Goal: Information Seeking & Learning: Learn about a topic

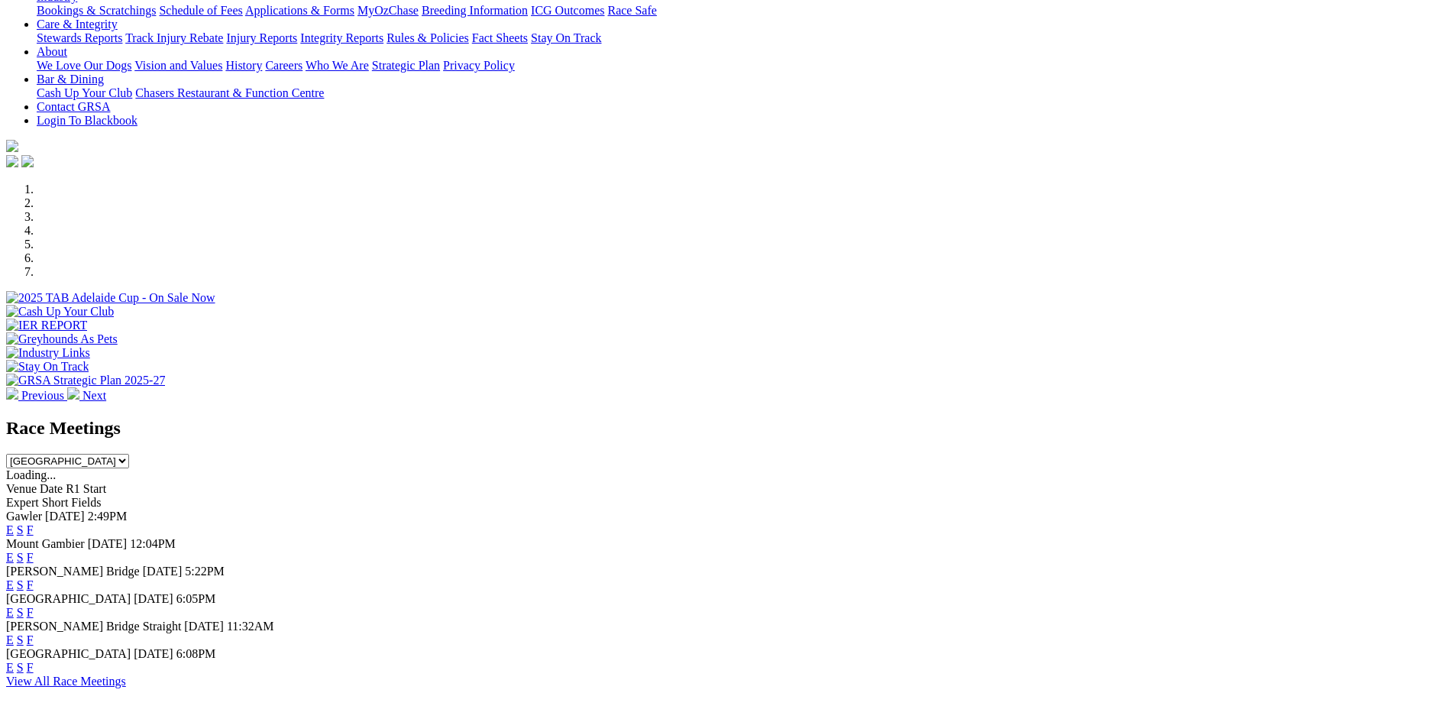
scroll to position [458, 0]
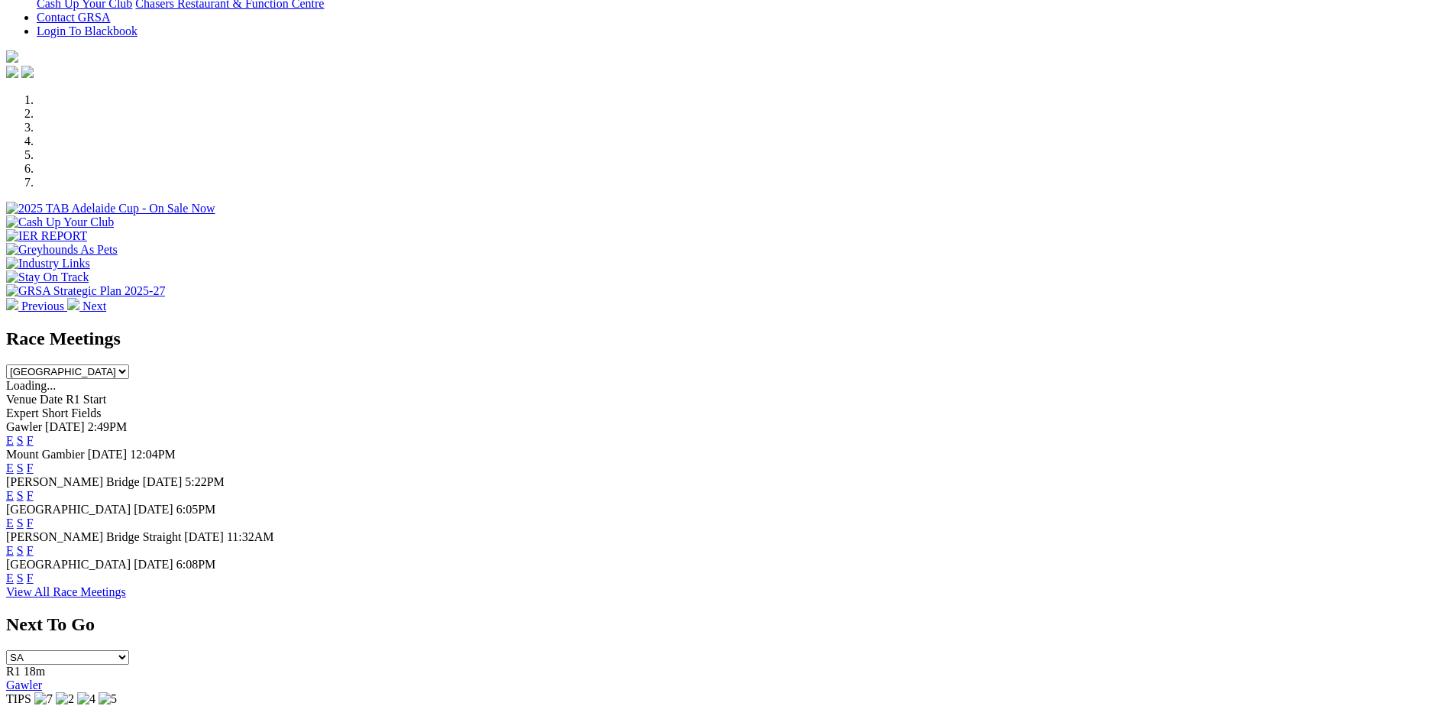
click at [14, 571] on link "E" at bounding box center [10, 577] width 8 height 13
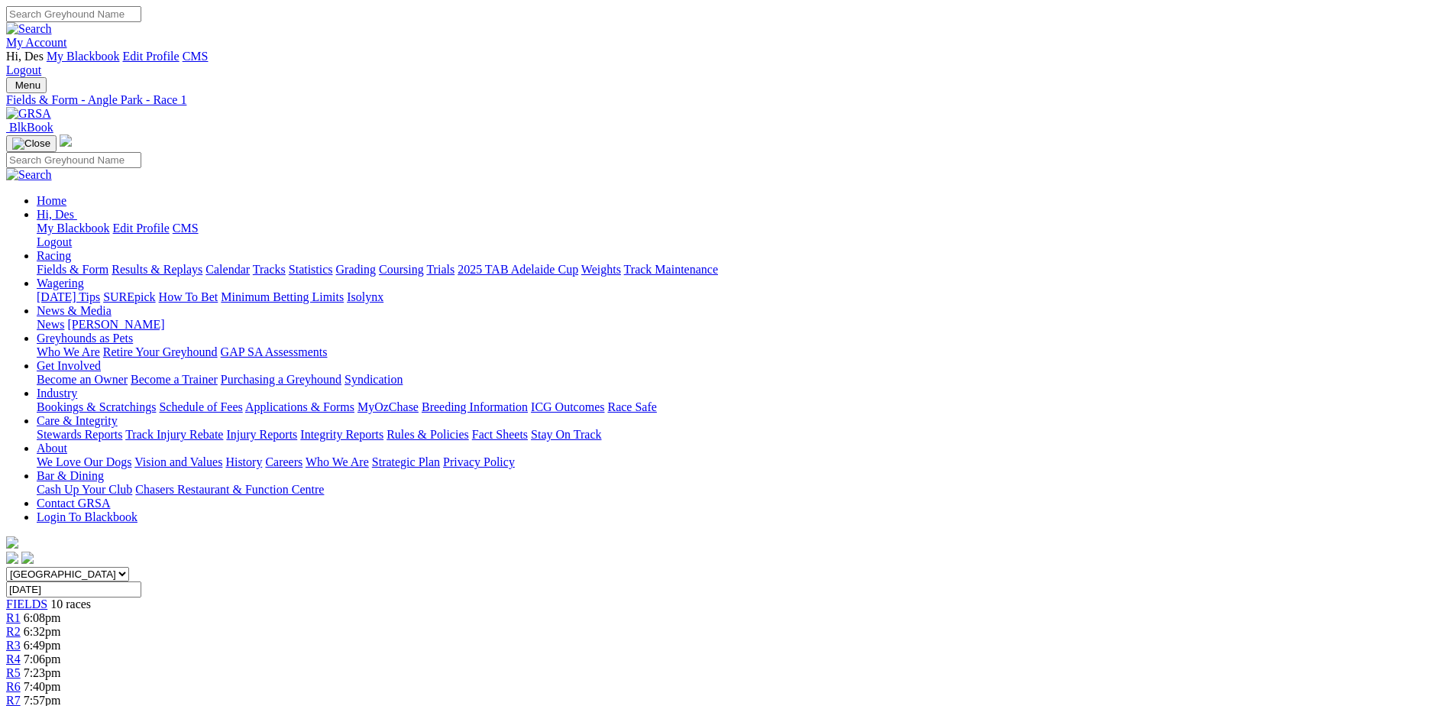
click at [761, 199] on link "PDF" at bounding box center [749, 192] width 22 height 13
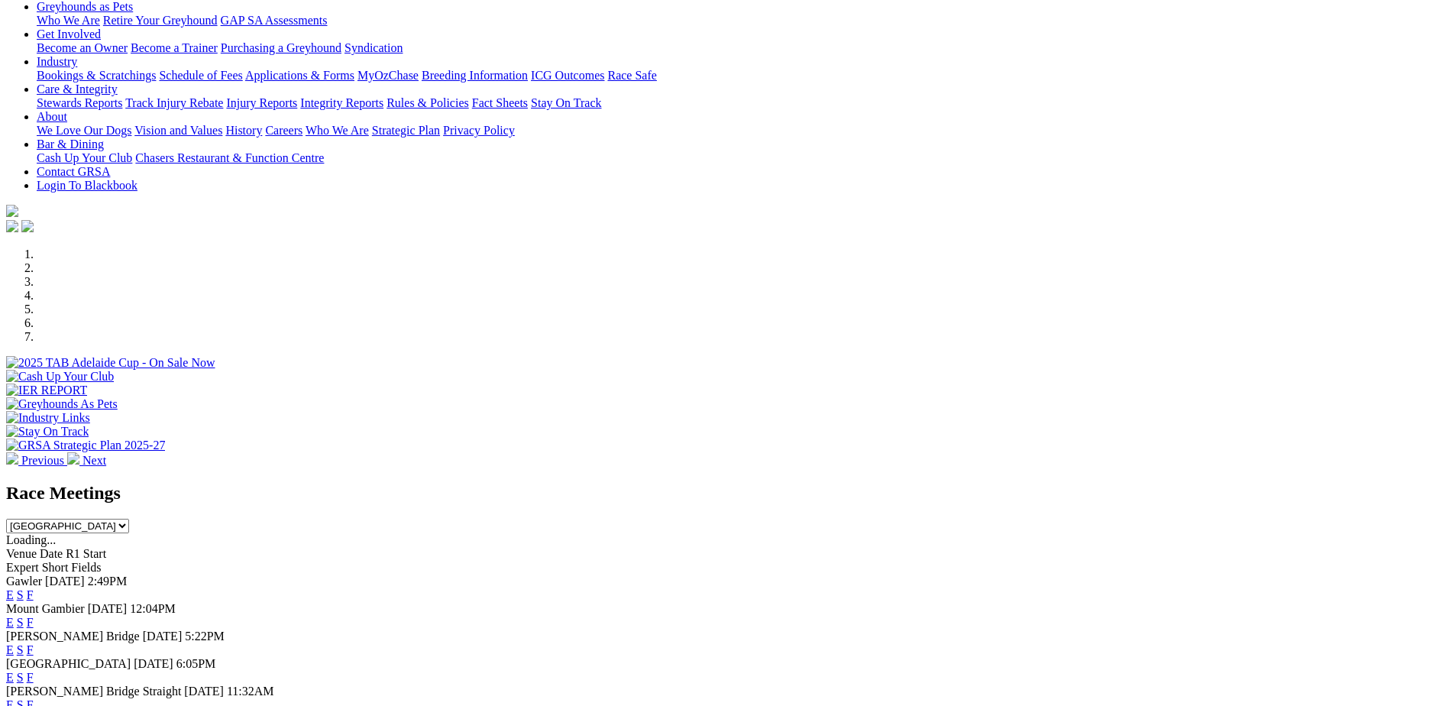
scroll to position [305, 0]
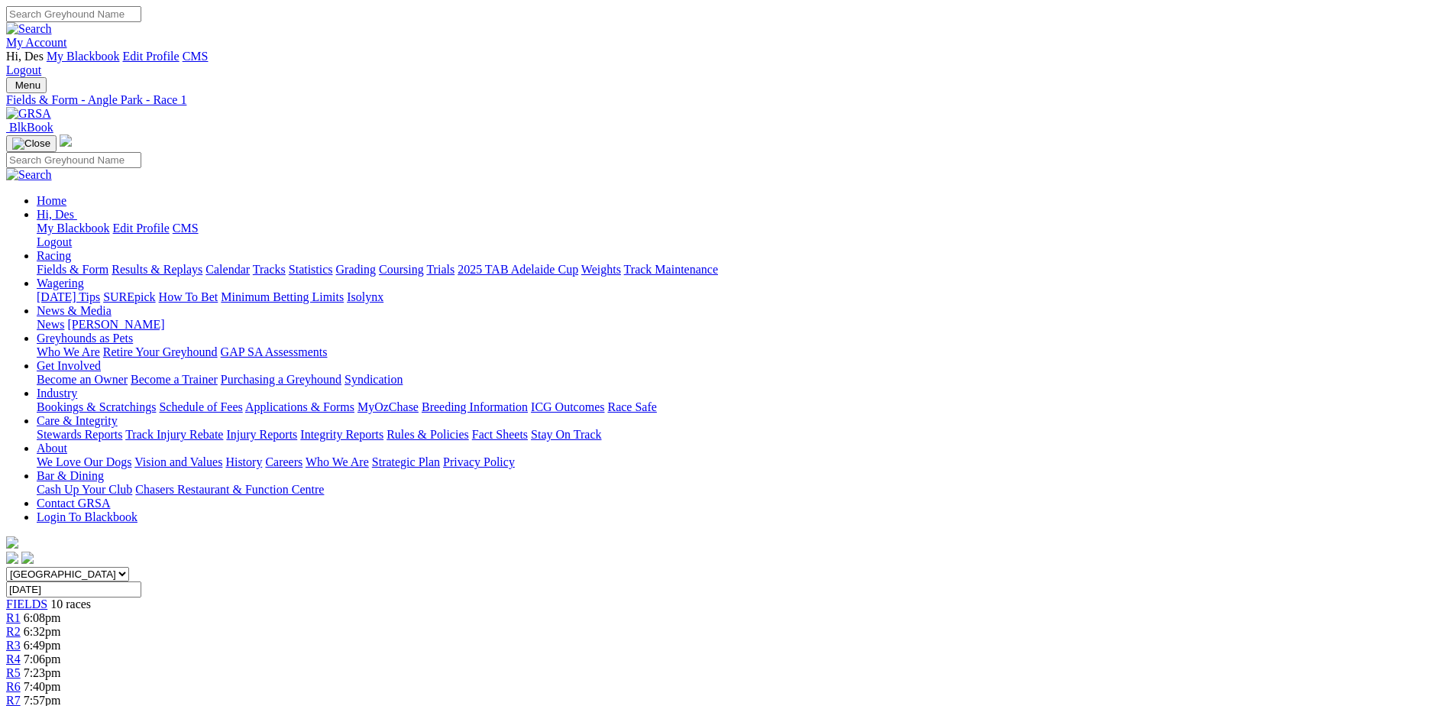
click at [21, 625] on span "R2" at bounding box center [13, 631] width 15 height 13
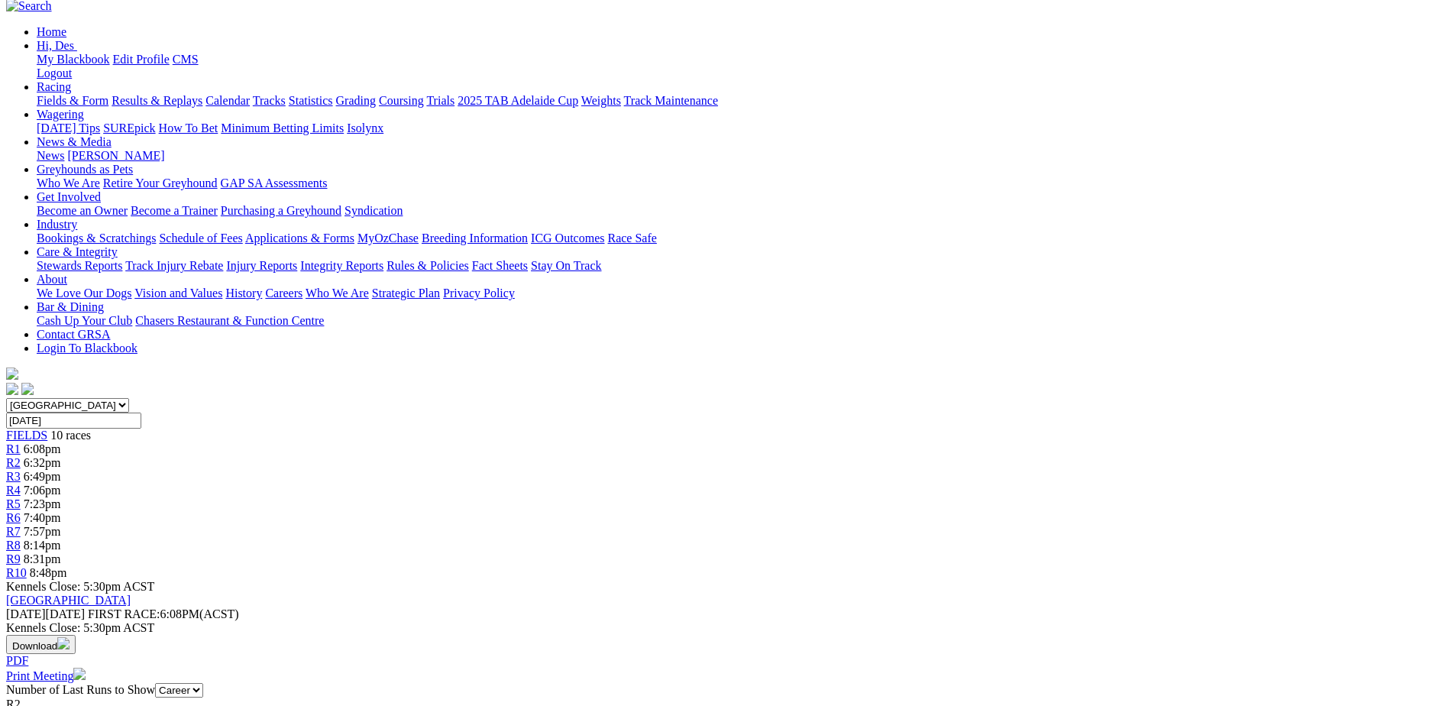
scroll to position [154, 0]
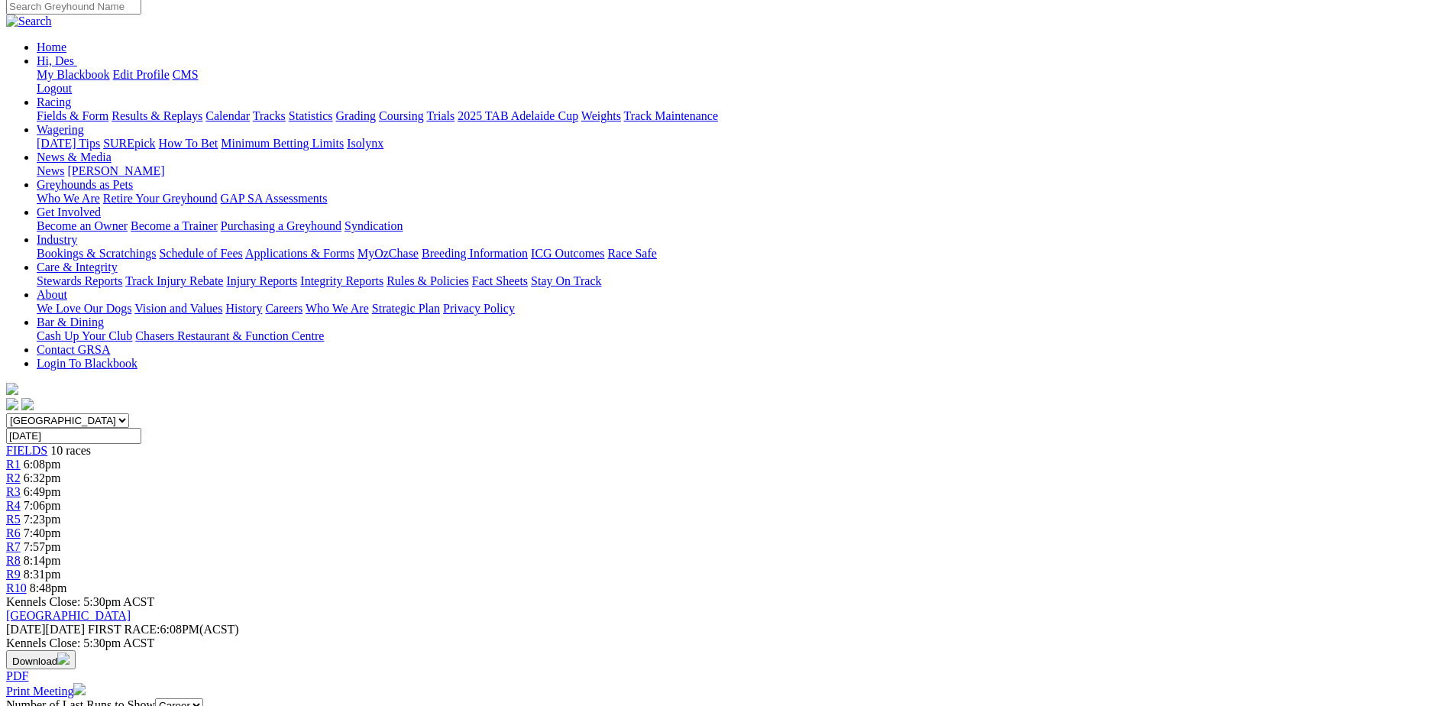
click at [21, 485] on span "R3" at bounding box center [13, 491] width 15 height 13
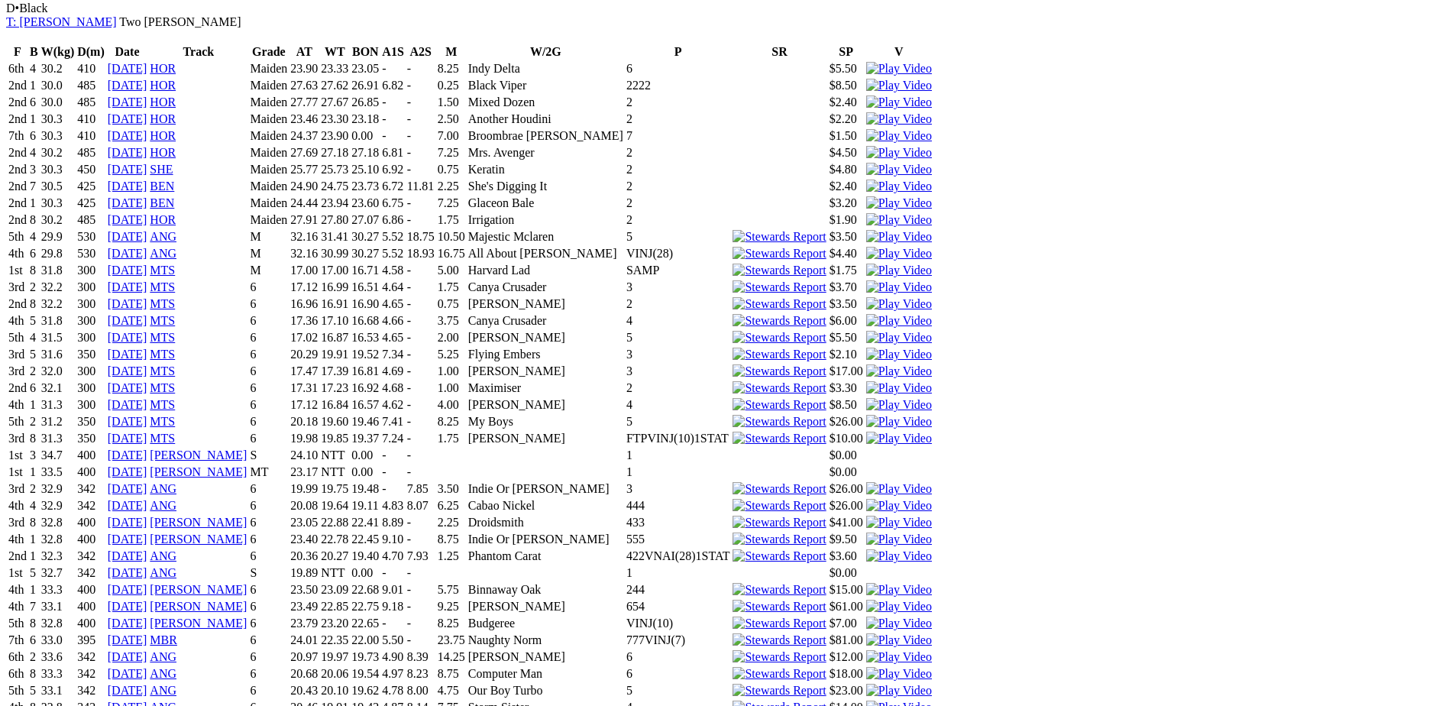
scroll to position [2978, 0]
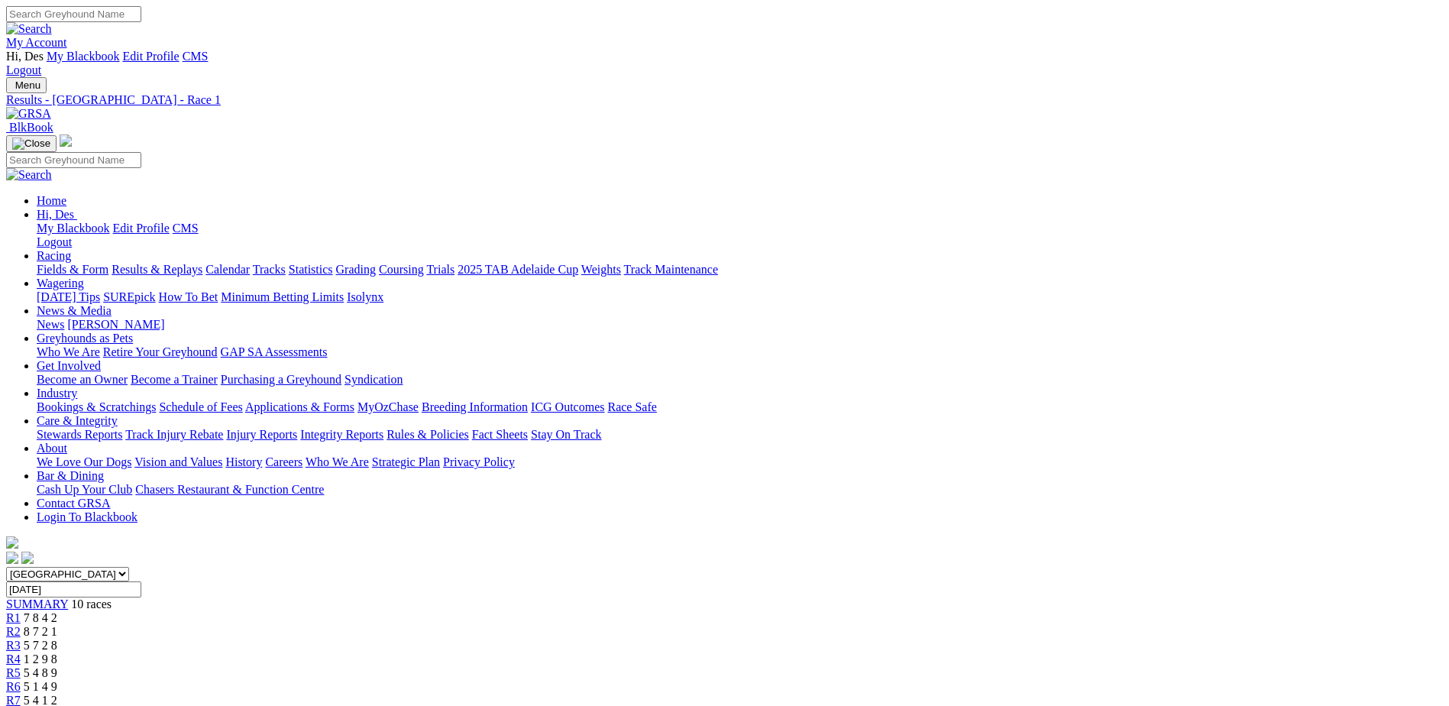
click at [628, 652] on div "R4 7:06pm" at bounding box center [724, 659] width 1436 height 14
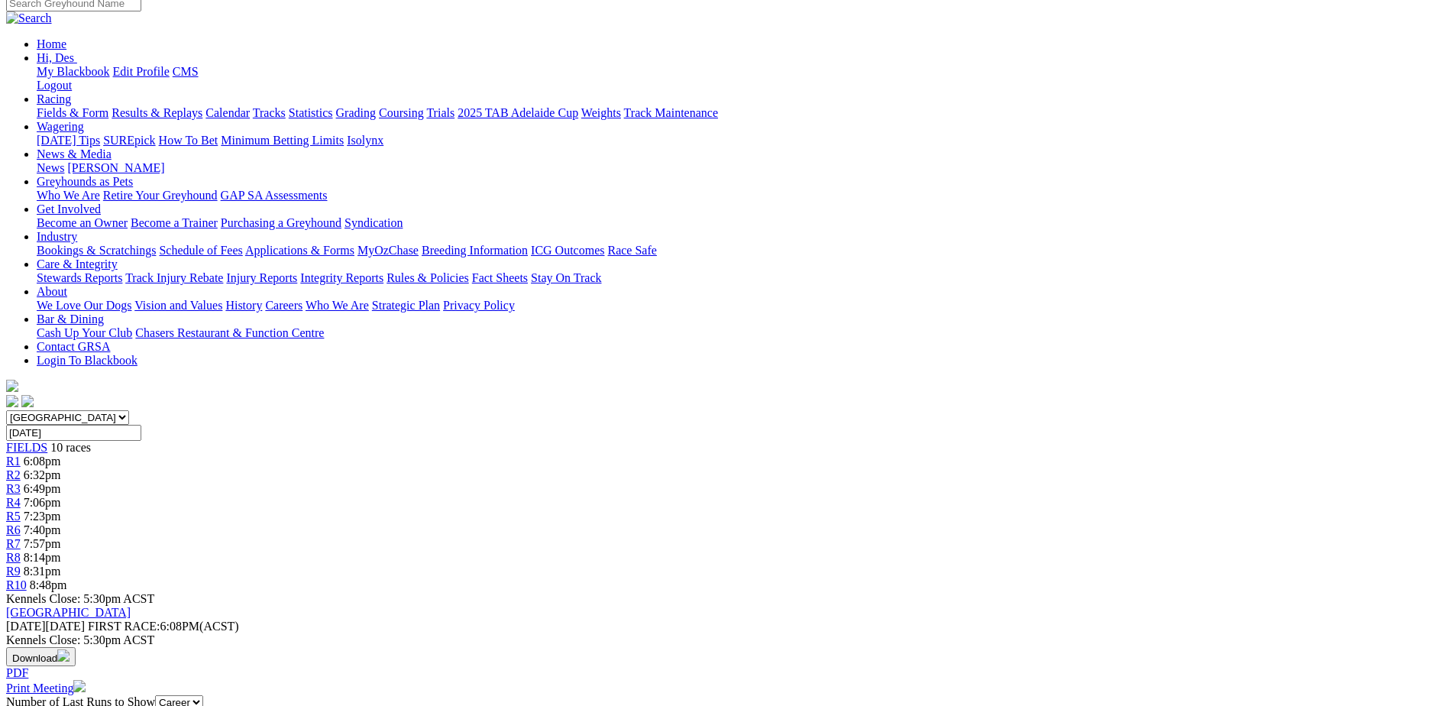
scroll to position [124, 0]
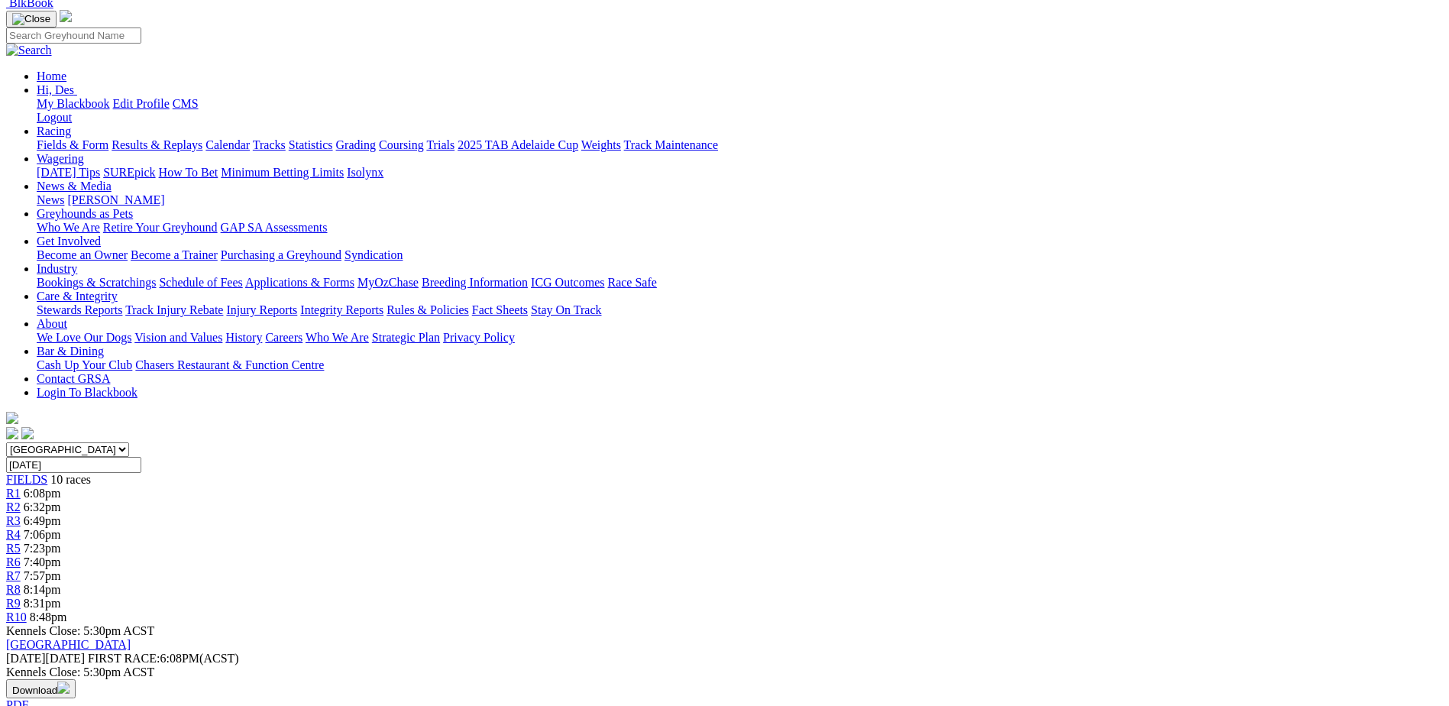
click at [746, 541] on div "R5 7:23pm" at bounding box center [724, 548] width 1436 height 14
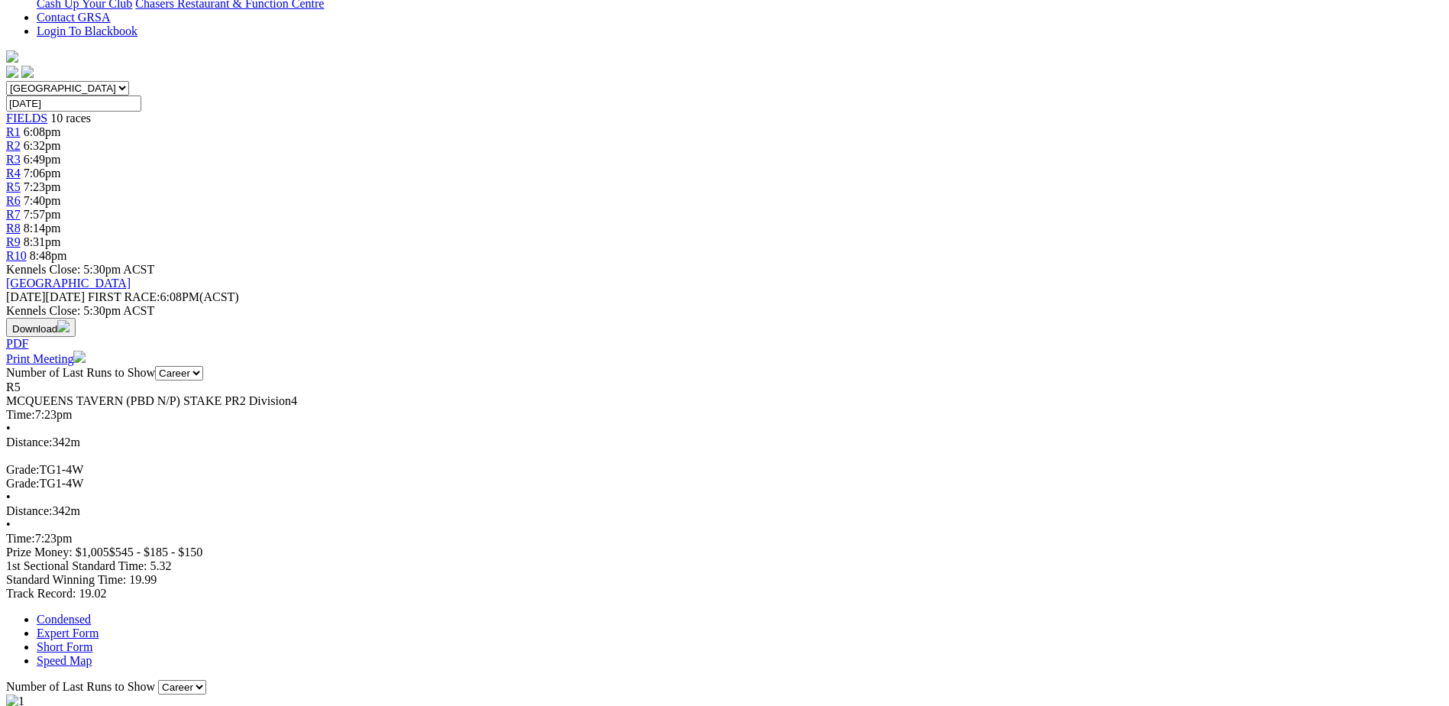
scroll to position [108, 0]
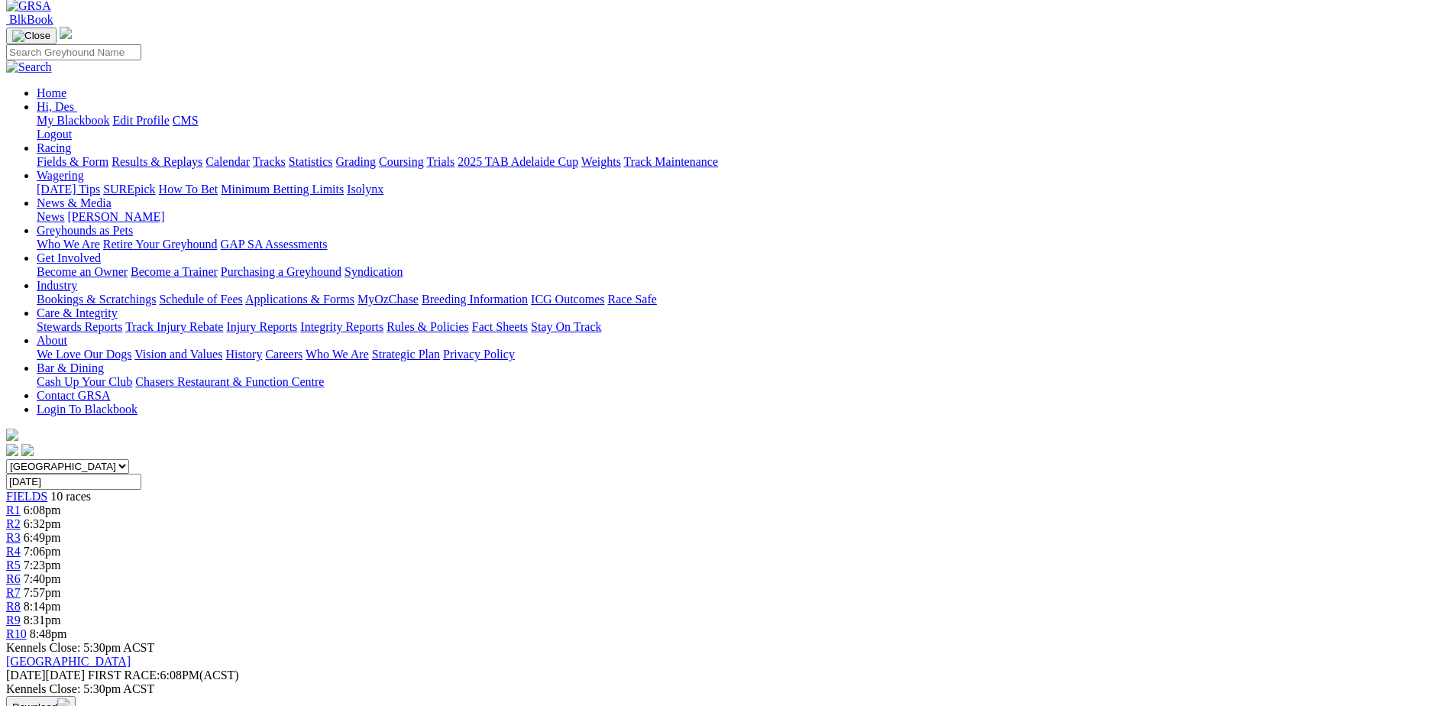
click at [832, 572] on div "R6 7:40pm" at bounding box center [724, 579] width 1436 height 14
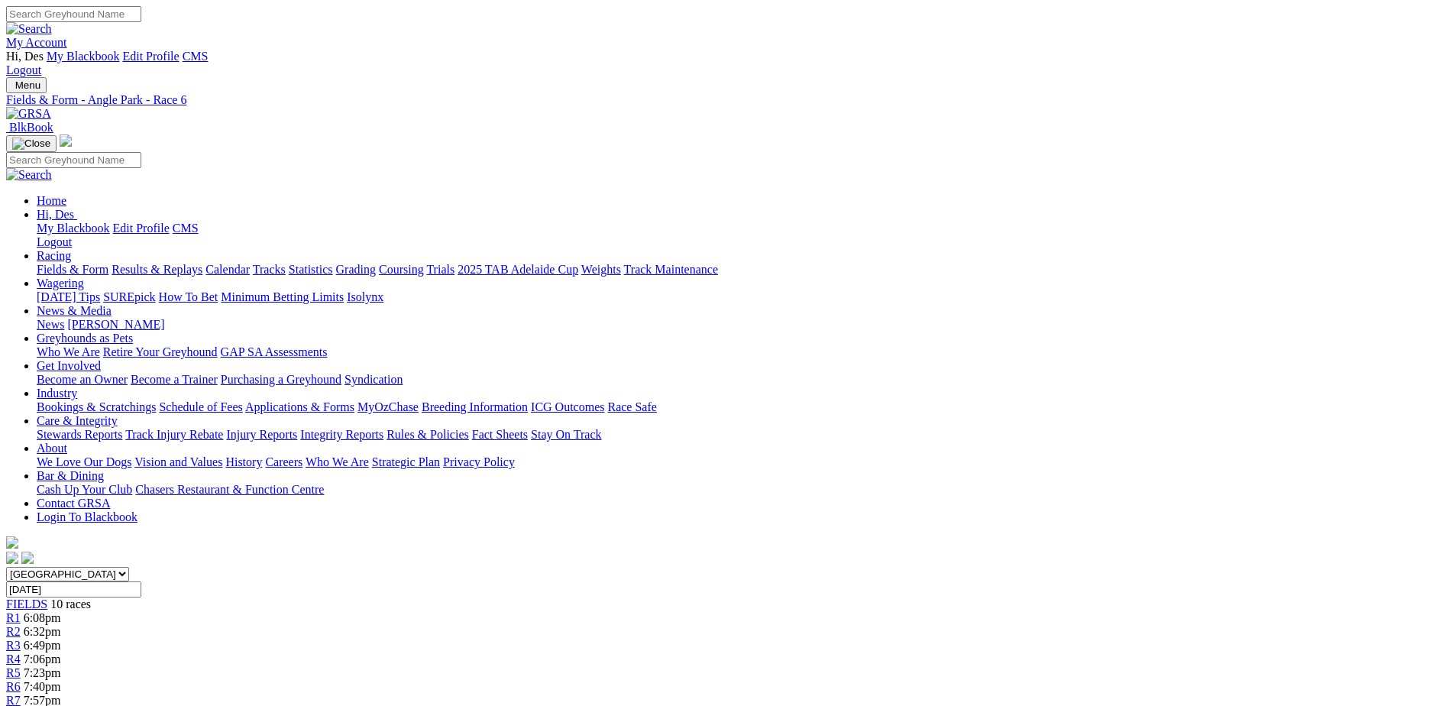
click at [909, 693] on div "R7 7:57pm" at bounding box center [724, 700] width 1436 height 14
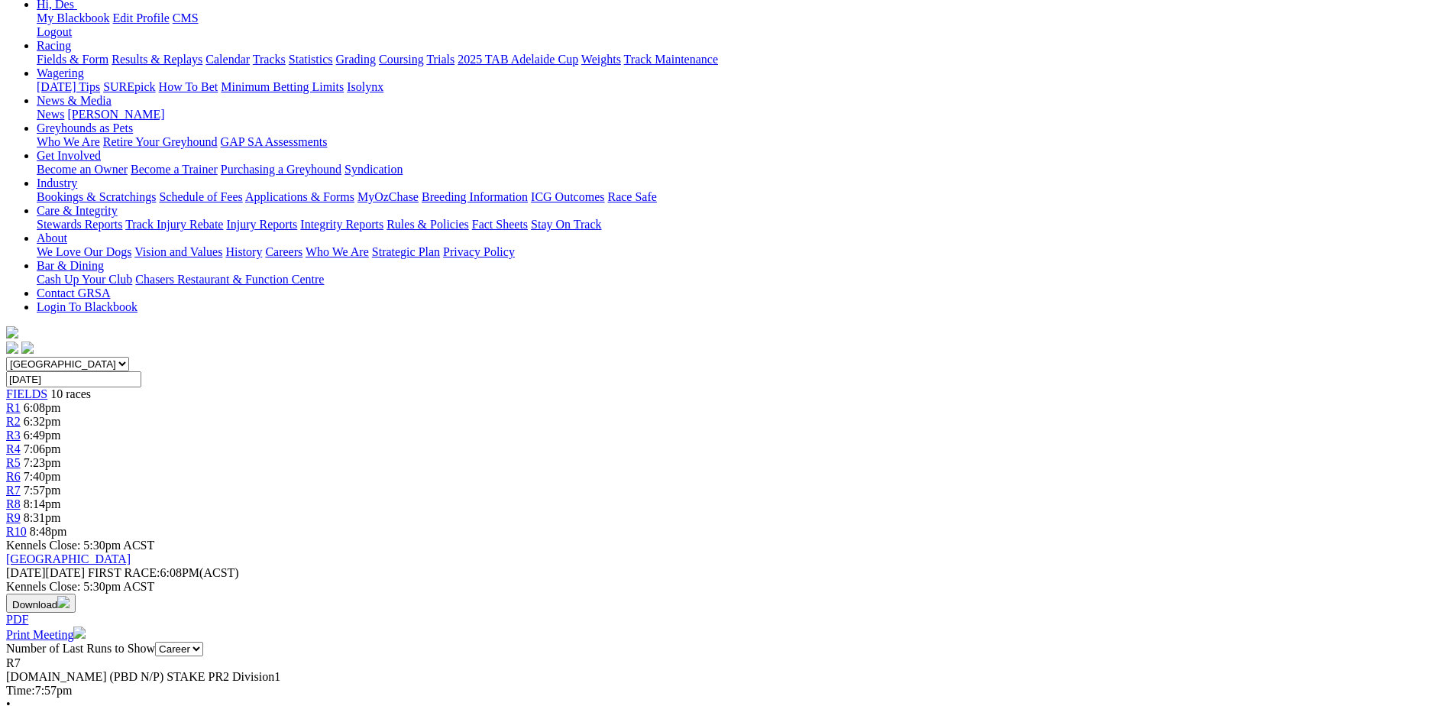
scroll to position [83, 0]
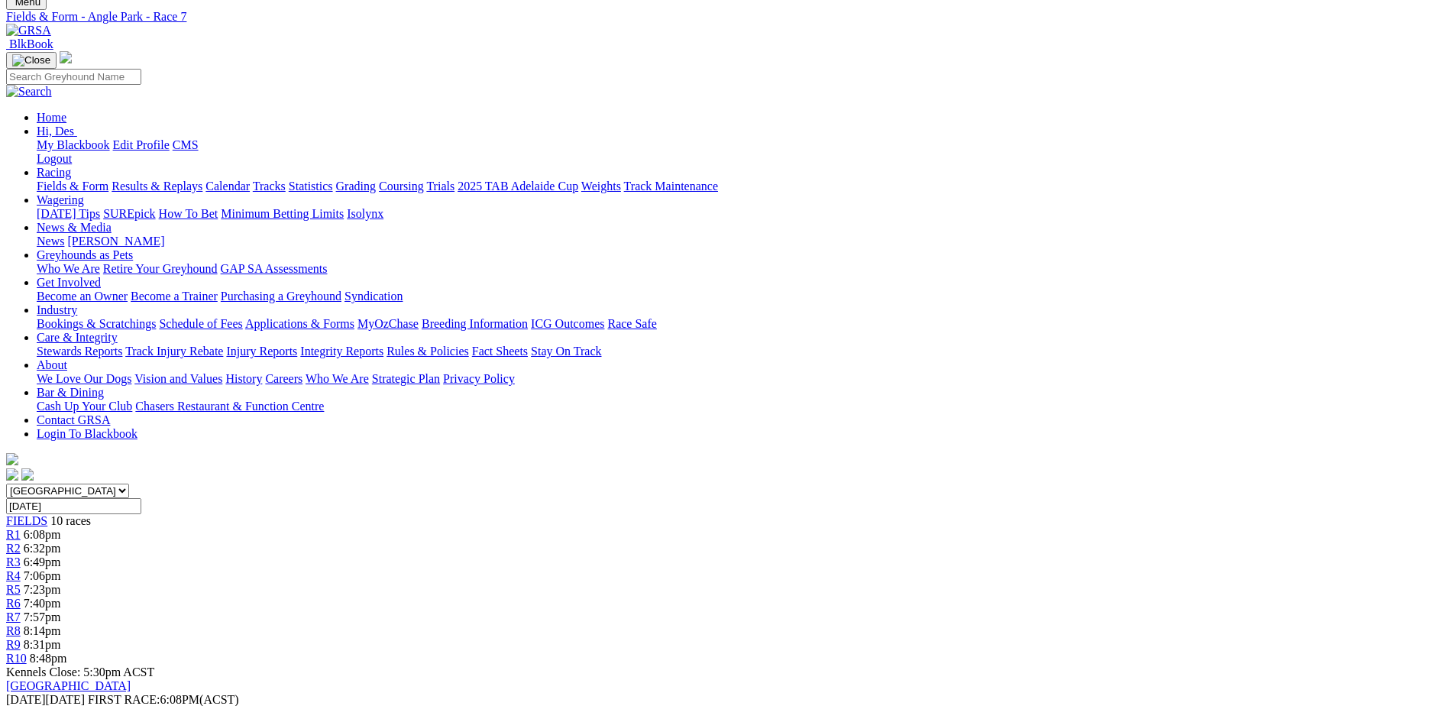
click at [984, 624] on div "R8 8:14pm" at bounding box center [724, 631] width 1436 height 14
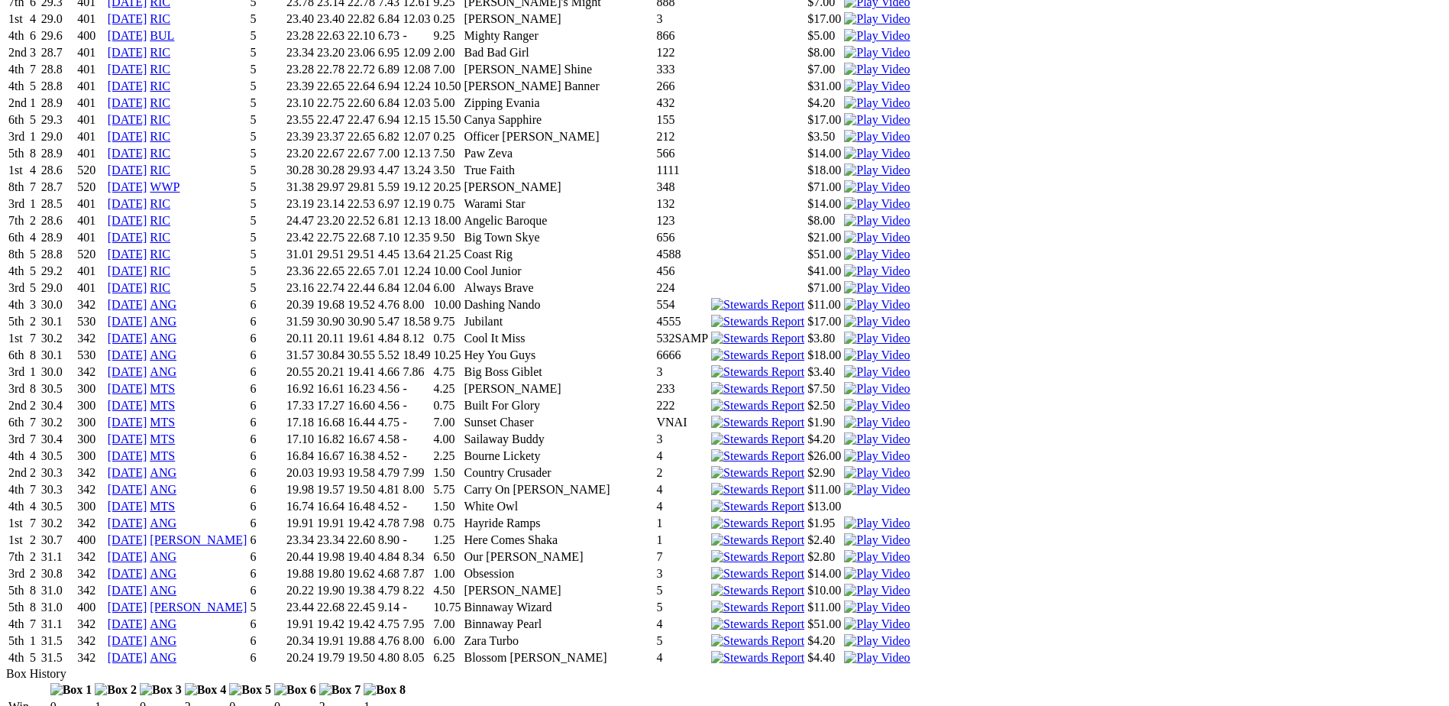
scroll to position [5575, 0]
